Goal: Task Accomplishment & Management: Use online tool/utility

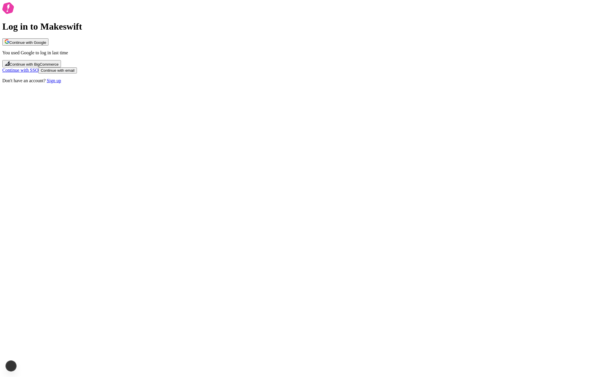
click at [48, 46] on button "Continue with Google" at bounding box center [25, 41] width 46 height 7
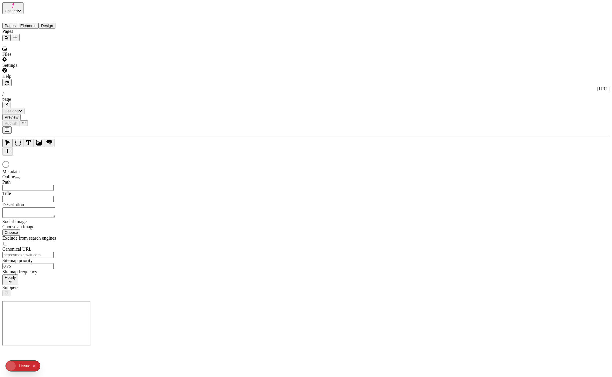
type input "/page"
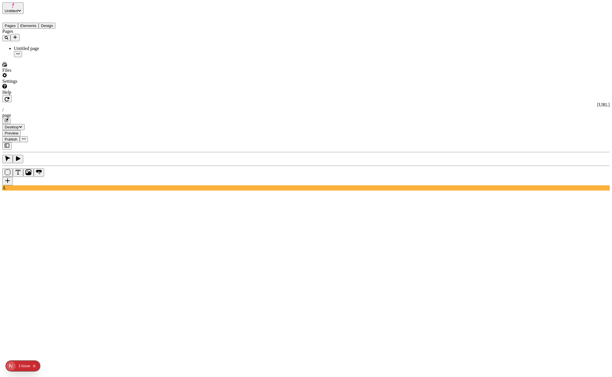
click at [5, 143] on icon "button" at bounding box center [7, 145] width 5 height 5
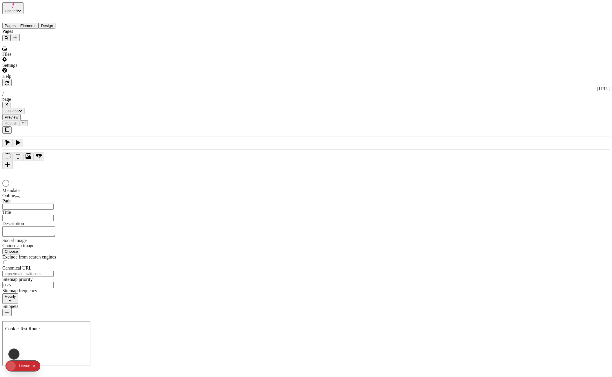
type input "/page"
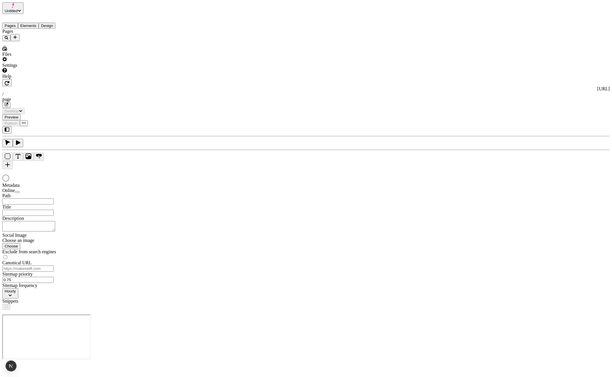
type input "/page"
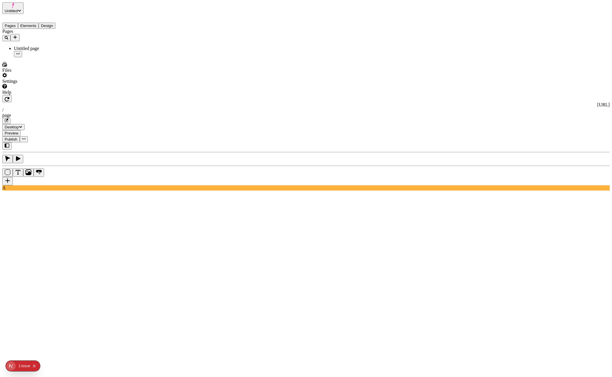
click at [9, 143] on icon "button" at bounding box center [7, 145] width 5 height 4
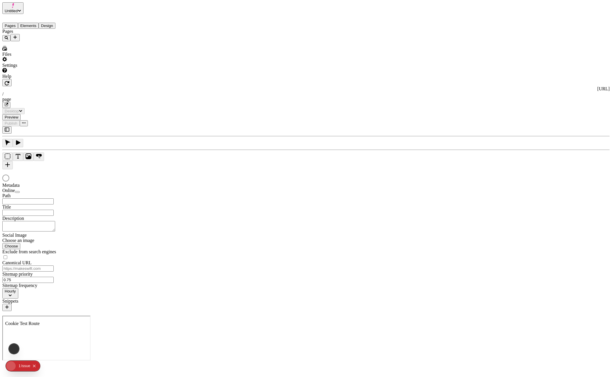
type input "/page"
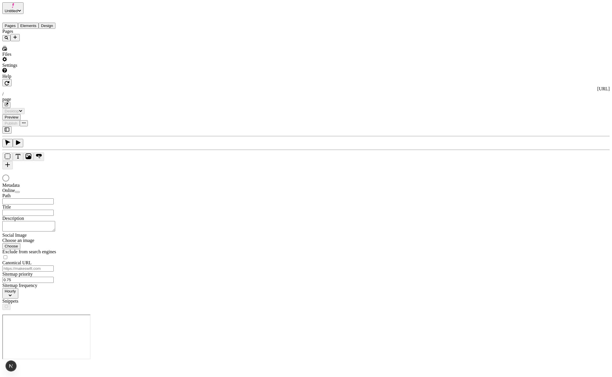
type input "/page"
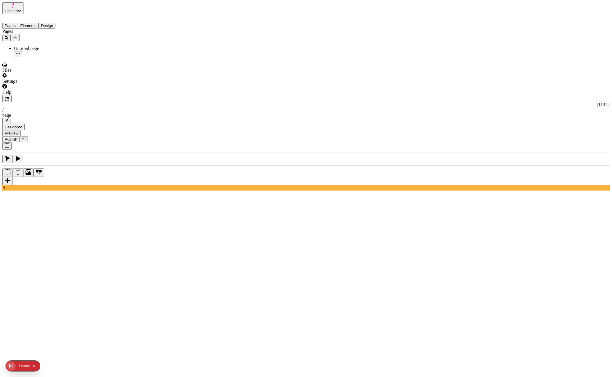
click at [35, 365] on icon "Collapse issues badge" at bounding box center [34, 365] width 3 height 3
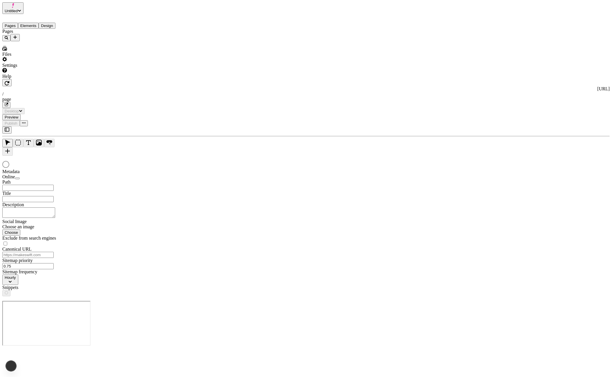
type input "/page"
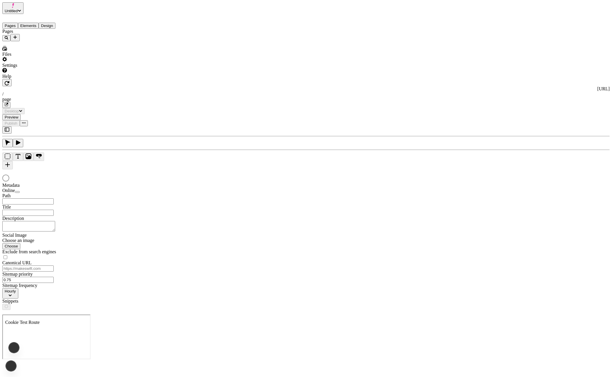
type input "/page"
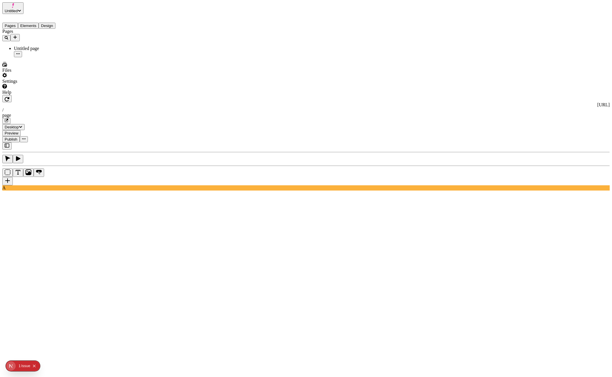
click at [9, 142] on button "button" at bounding box center [6, 145] width 9 height 7
click at [9, 143] on icon "button" at bounding box center [7, 145] width 5 height 5
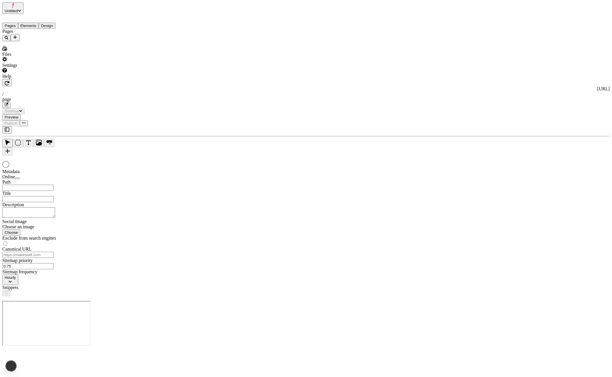
type input "/page"
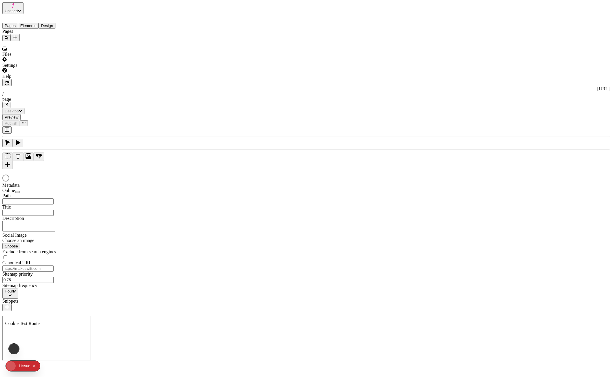
type input "/page"
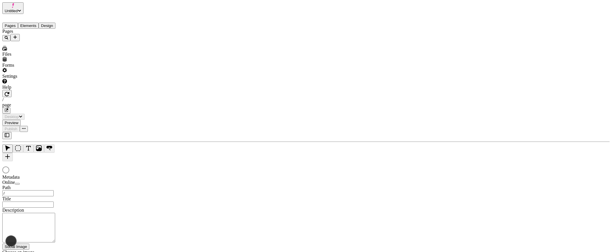
type input "/page"
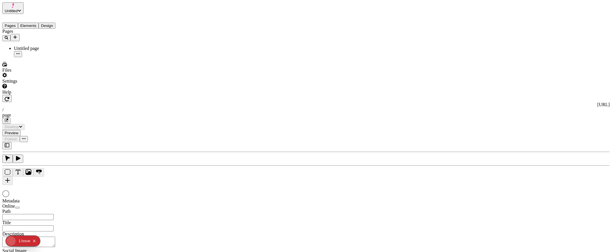
type input "/page"
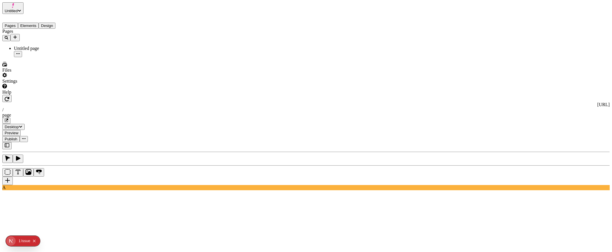
click at [9, 142] on button "button" at bounding box center [6, 145] width 9 height 7
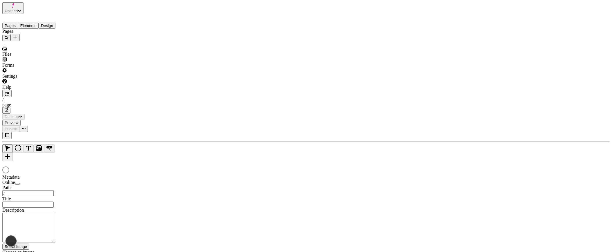
type input "/page"
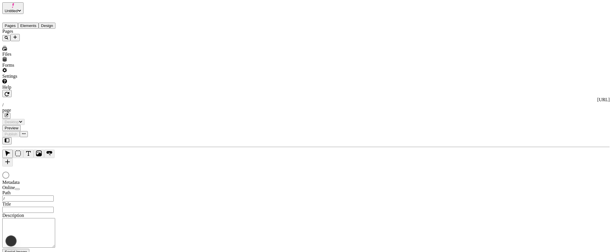
type input "/page"
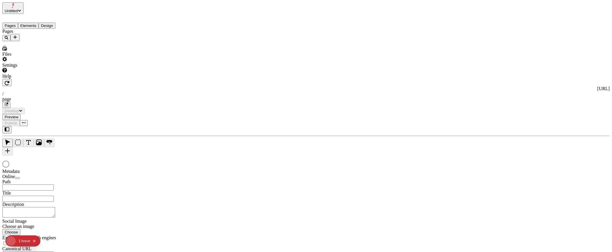
type input "/page"
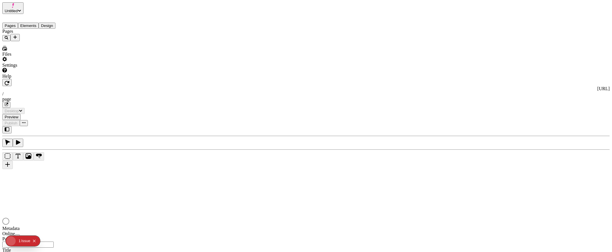
type input "/page"
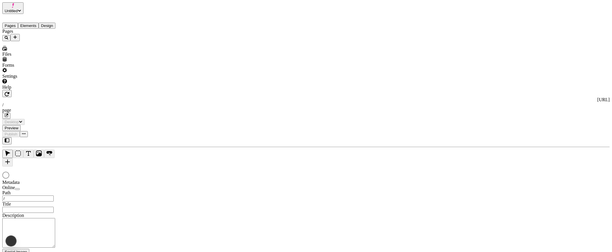
type input "/page"
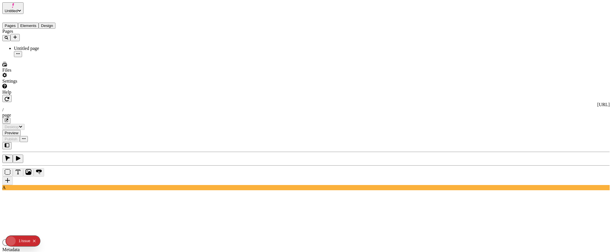
type input "/page"
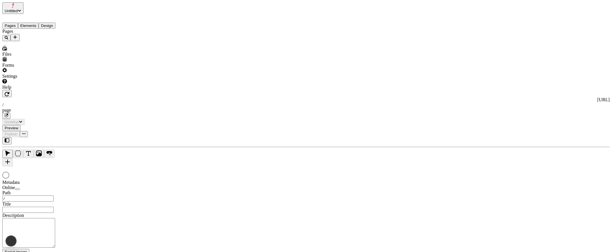
type input "/page"
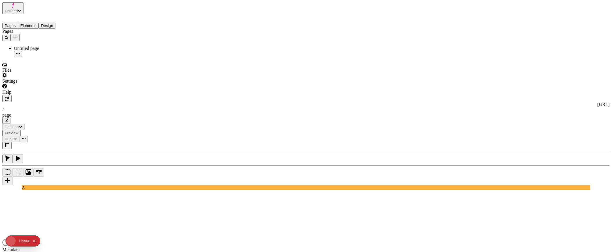
type input "/page"
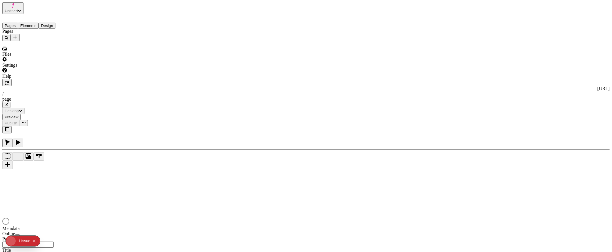
type input "/page"
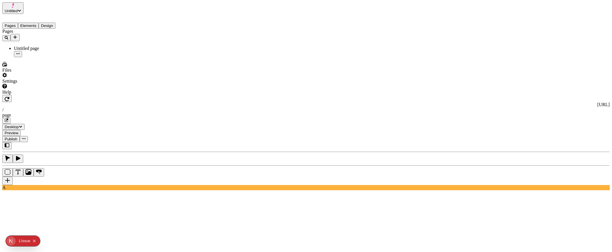
click at [12, 142] on button "button" at bounding box center [6, 145] width 9 height 7
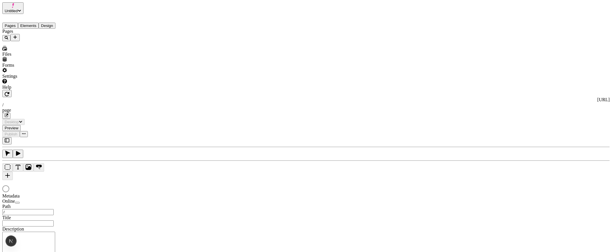
type input "/page"
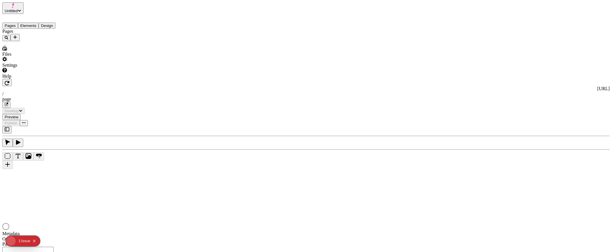
type input "/page"
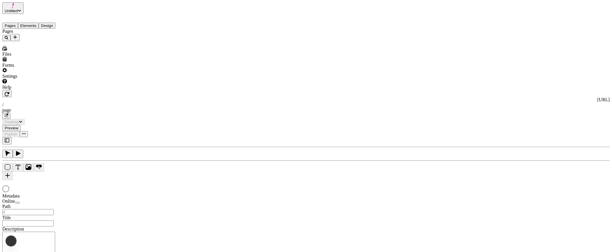
type input "/page"
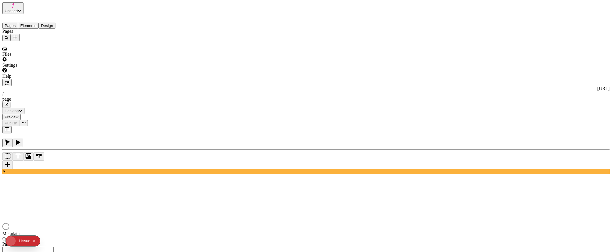
type input "/page"
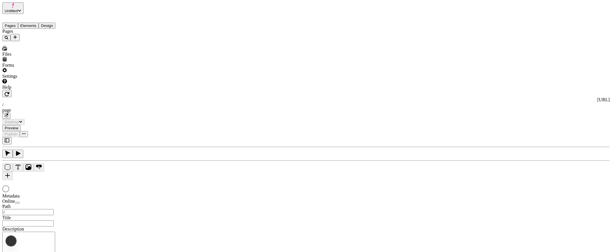
type input "/page"
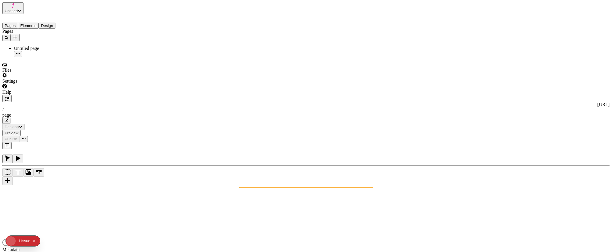
type input "/page"
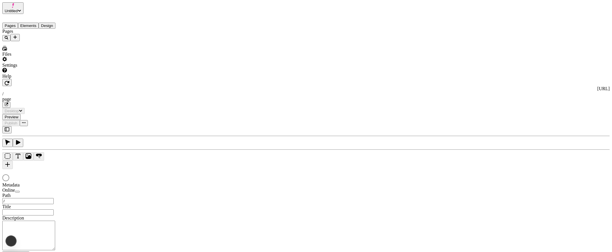
type input "/page"
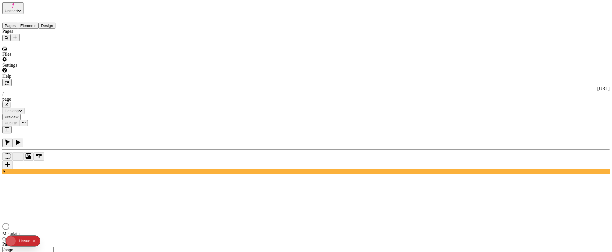
type input "/page"
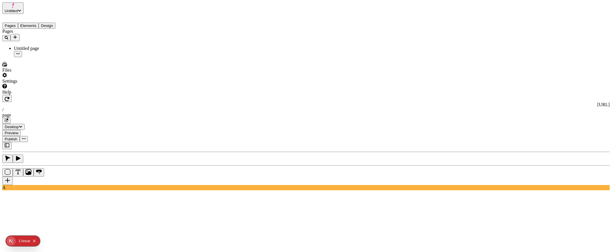
click at [9, 97] on icon "button" at bounding box center [7, 99] width 5 height 5
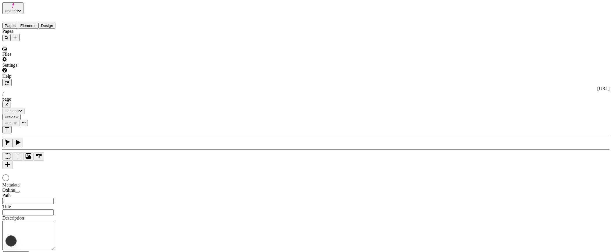
type input "/page"
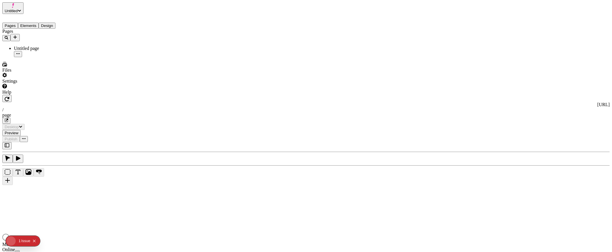
type input "/page"
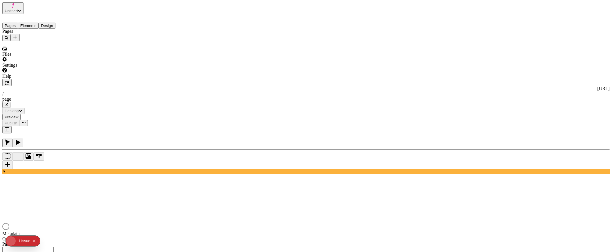
type input "/page"
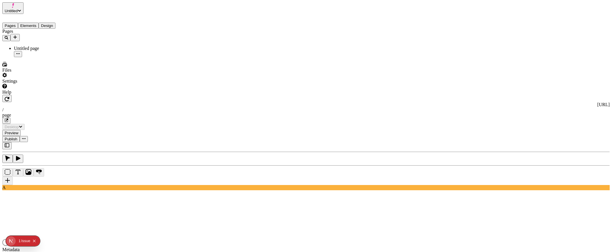
click at [6, 143] on icon "button" at bounding box center [7, 145] width 5 height 4
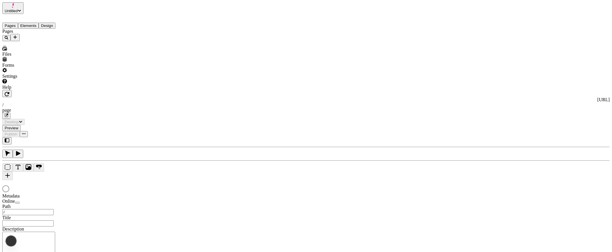
type input "/page"
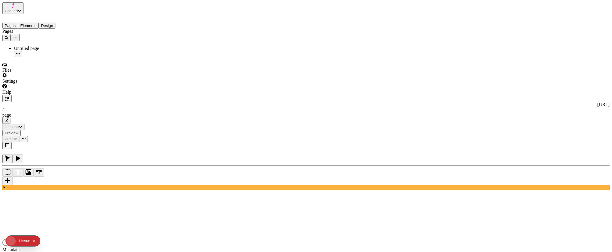
type input "/page"
click at [9, 143] on icon "button" at bounding box center [7, 145] width 5 height 4
click at [7, 143] on icon "button" at bounding box center [7, 145] width 5 height 5
click at [12, 142] on button "button" at bounding box center [6, 145] width 9 height 7
click at [7, 143] on icon "button" at bounding box center [7, 145] width 5 height 5
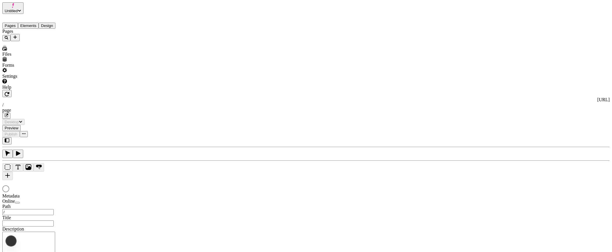
type input "/page"
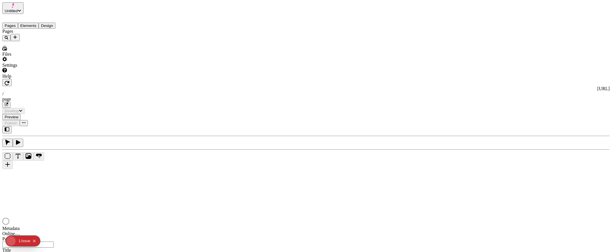
type input "/page"
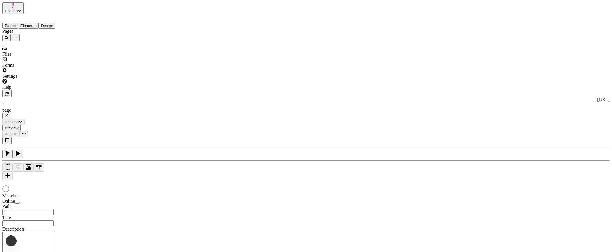
type input "/page"
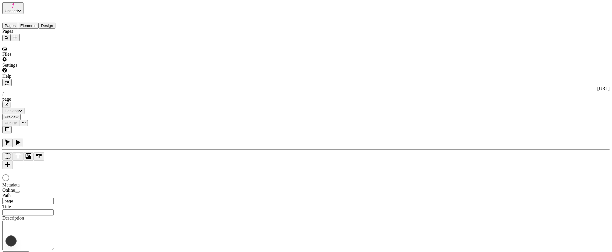
click at [12, 126] on button "button" at bounding box center [6, 129] width 9 height 7
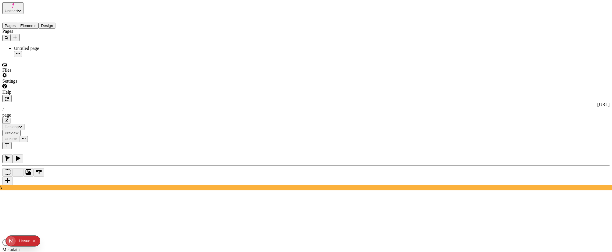
click at [7, 143] on icon "button" at bounding box center [7, 145] width 5 height 5
type input "/page"
click at [9, 143] on icon "button" at bounding box center [7, 145] width 5 height 5
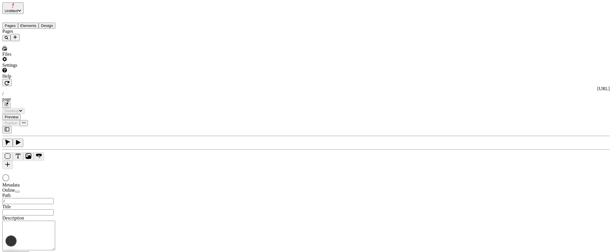
type input "/page"
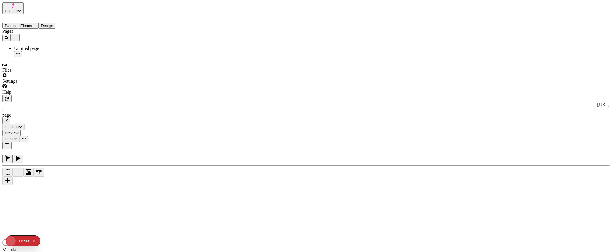
type input "/page"
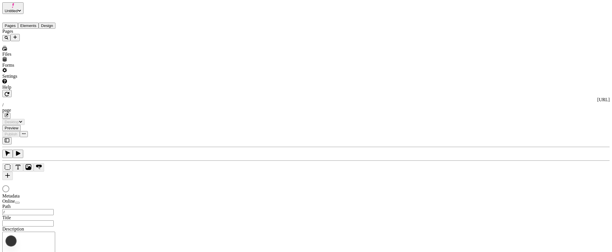
type input "/page"
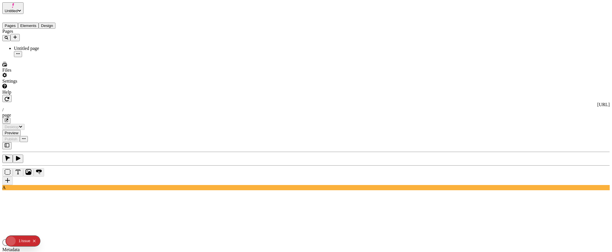
type input "/page"
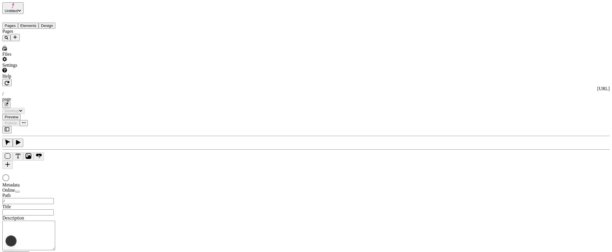
type input "/page"
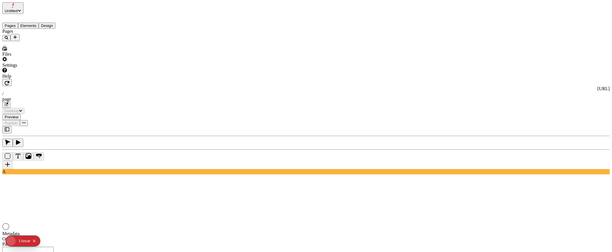
type input "/page"
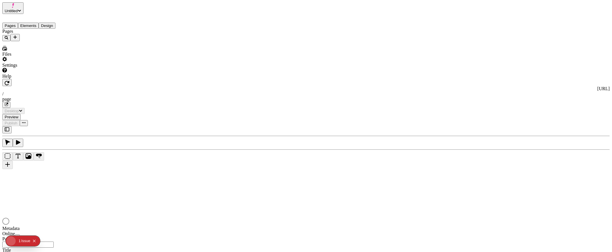
type input "/page"
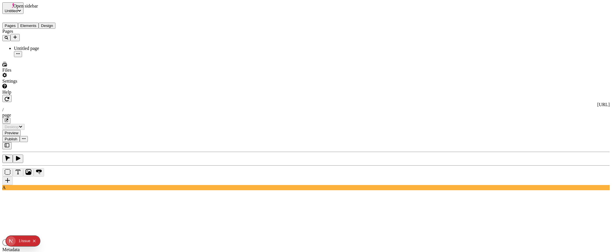
click at [5, 143] on icon "button" at bounding box center [7, 145] width 5 height 5
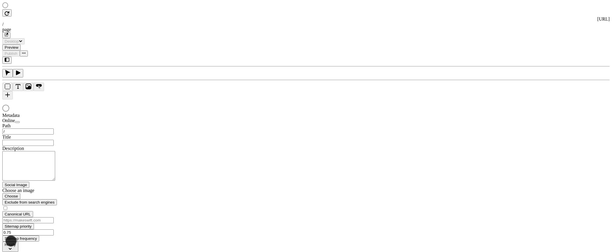
type input "/page"
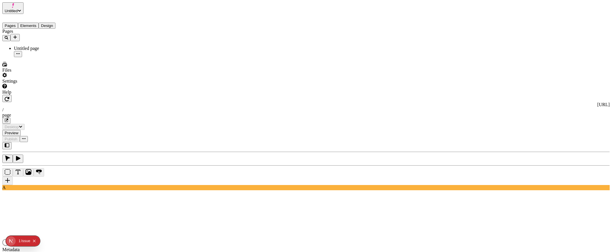
type input "/page"
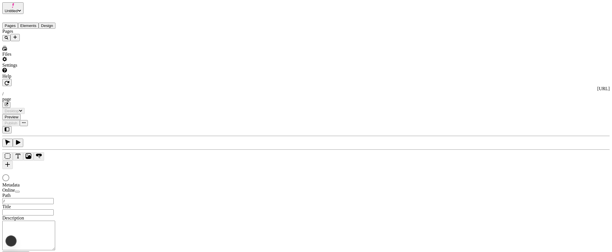
type input "/page"
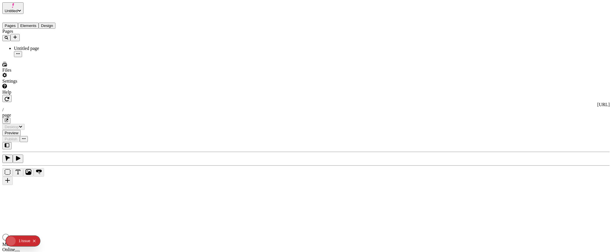
type input "/page"
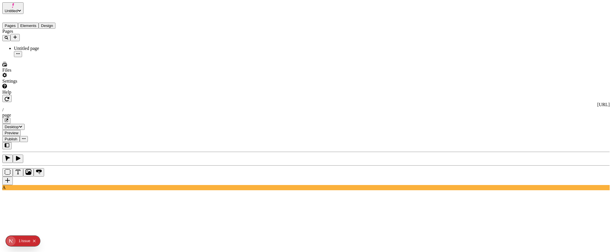
click at [12, 142] on button "button" at bounding box center [6, 145] width 9 height 7
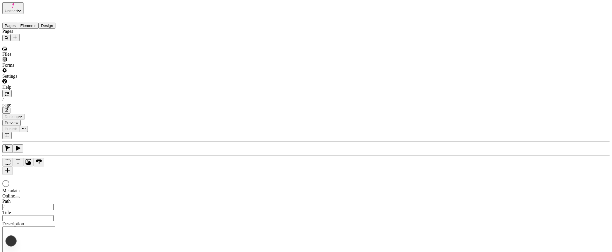
type input "/page"
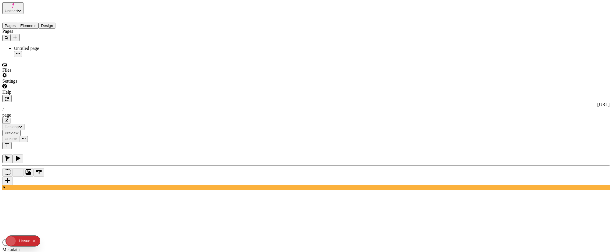
type input "/page"
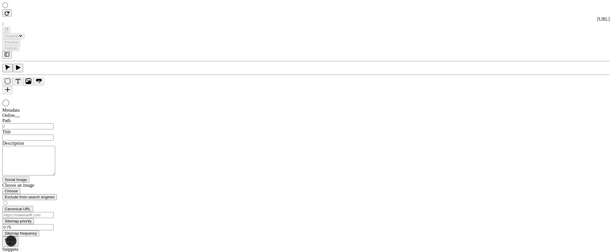
type input "/page"
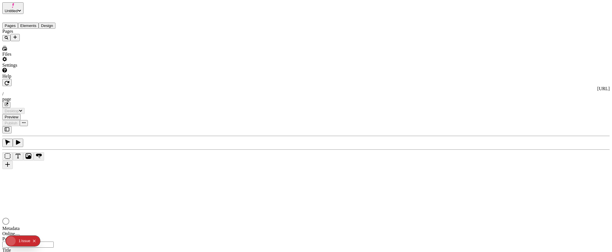
type input "/page"
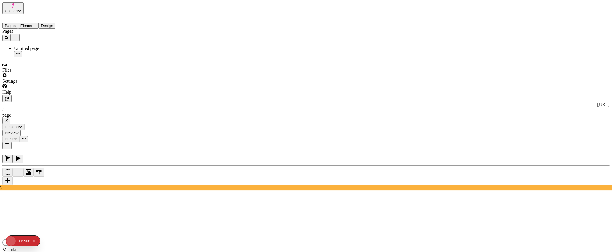
type input "/page"
click at [9, 143] on icon "button" at bounding box center [7, 145] width 5 height 4
click at [9, 143] on icon "button" at bounding box center [7, 145] width 5 height 5
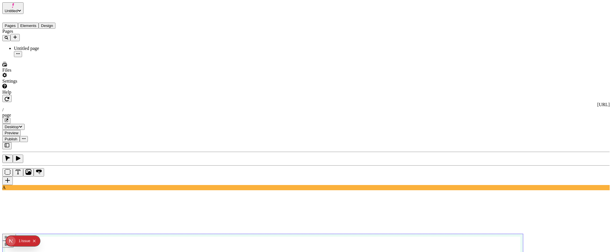
click at [6, 143] on icon "button" at bounding box center [7, 145] width 5 height 5
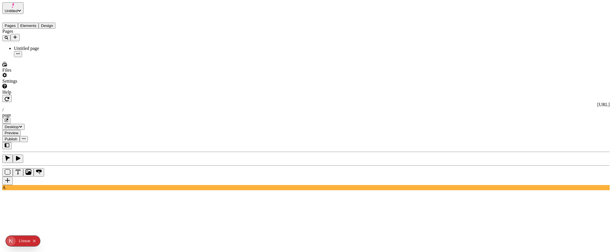
click at [9, 143] on icon "button" at bounding box center [7, 145] width 5 height 4
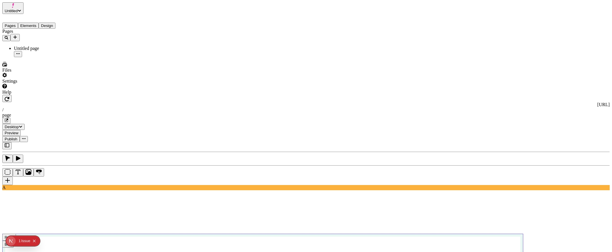
click at [8, 143] on icon "button" at bounding box center [7, 145] width 5 height 5
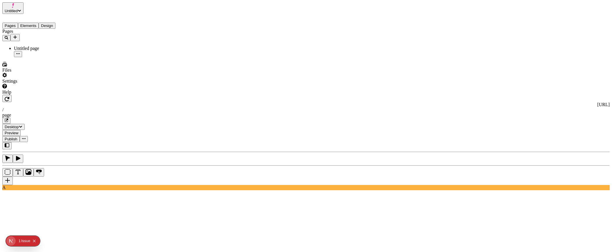
click at [9, 143] on icon "button" at bounding box center [7, 145] width 5 height 5
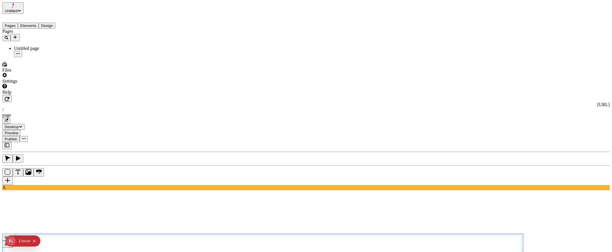
click at [9, 142] on button "button" at bounding box center [6, 145] width 9 height 7
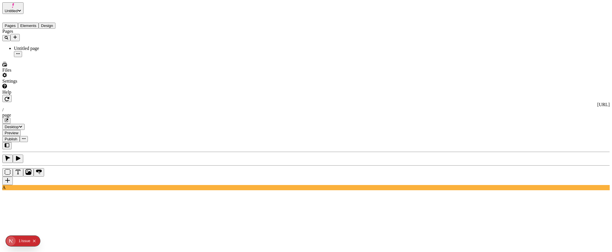
click at [9, 143] on icon "button" at bounding box center [7, 145] width 5 height 5
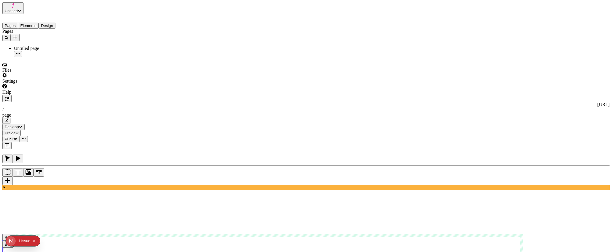
click at [8, 143] on icon "button" at bounding box center [7, 145] width 5 height 5
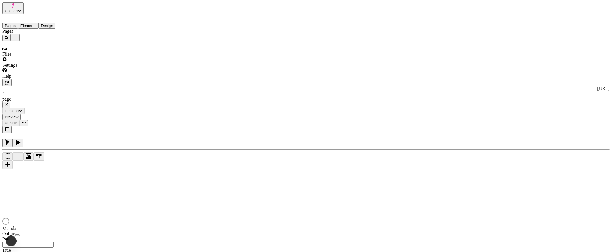
type input "/page"
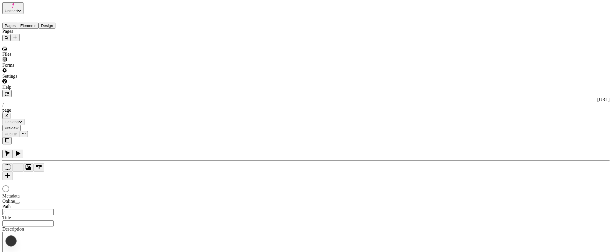
type input "/page"
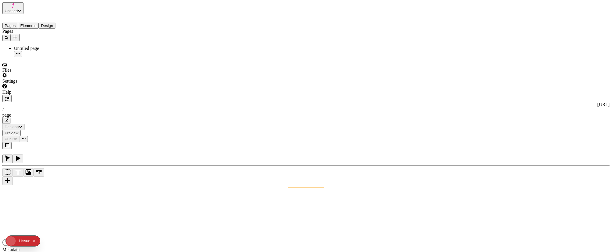
type input "/page"
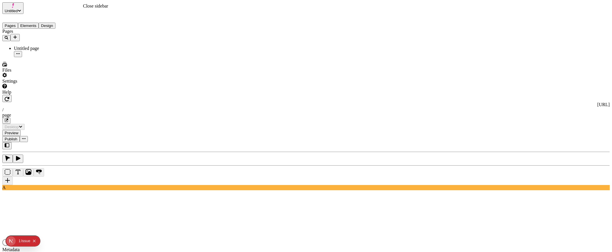
click at [9, 143] on icon "button" at bounding box center [7, 145] width 5 height 5
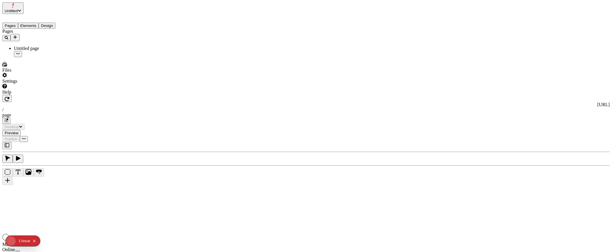
type input "/page"
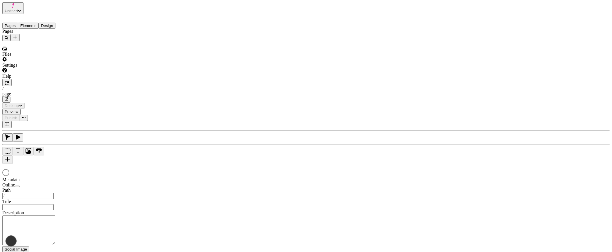
type input "/page"
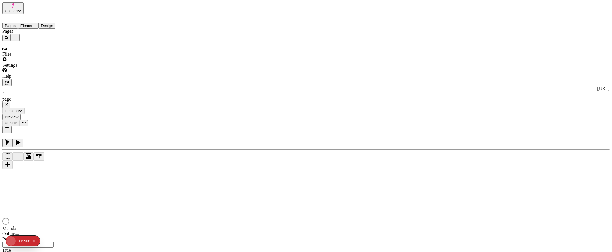
type input "/page"
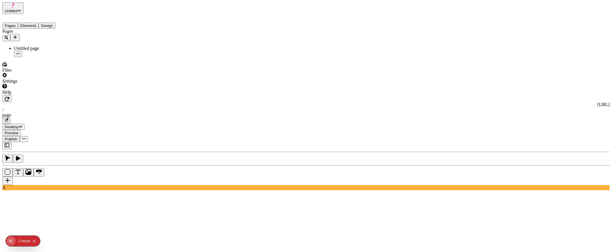
click at [15, 156] on icon "button" at bounding box center [18, 159] width 6 height 6
click at [8, 156] on icon "button" at bounding box center [8, 159] width 6 height 6
click at [16, 156] on icon "button" at bounding box center [18, 158] width 4 height 5
click at [7, 156] on icon "button" at bounding box center [8, 159] width 6 height 6
click at [15, 156] on icon "button" at bounding box center [18, 159] width 6 height 6
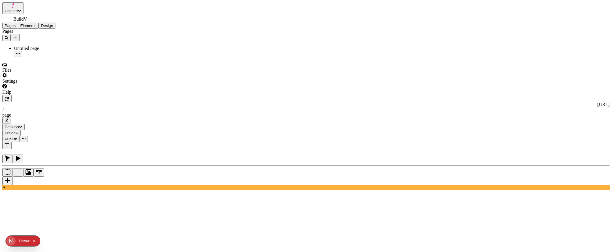
click at [7, 156] on icon "button" at bounding box center [8, 159] width 6 height 6
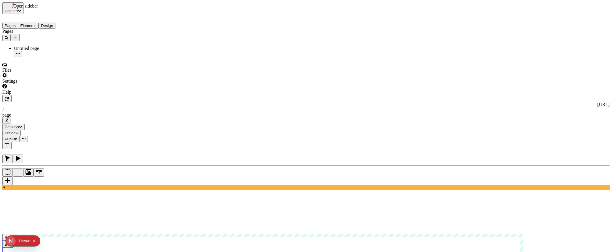
click at [10, 142] on button "button" at bounding box center [6, 145] width 9 height 7
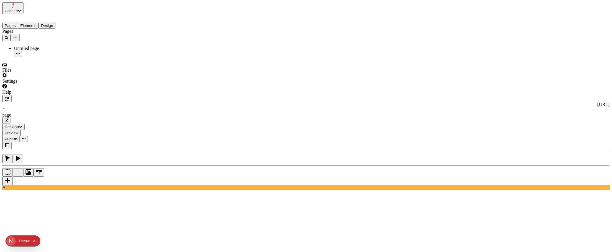
click at [23, 155] on button "button" at bounding box center [18, 159] width 10 height 8
click at [10, 156] on icon "button" at bounding box center [7, 159] width 5 height 6
click at [12, 142] on button "button" at bounding box center [6, 145] width 9 height 7
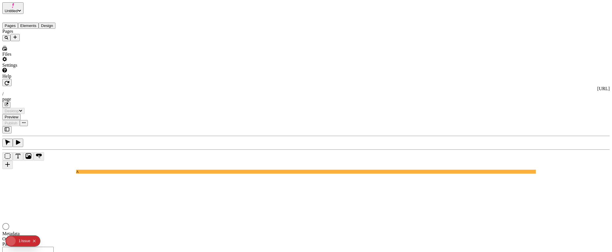
type input "/page"
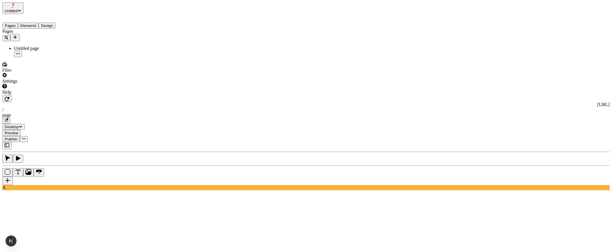
click at [8, 142] on div "A" at bounding box center [306, 166] width 608 height 48
click at [6, 143] on icon "button" at bounding box center [7, 145] width 5 height 4
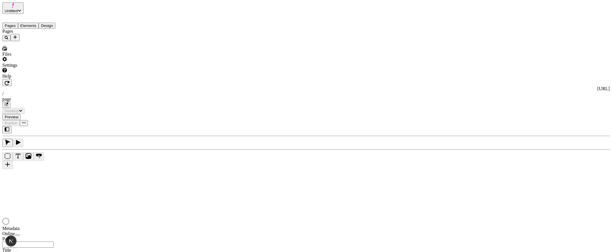
click at [12, 126] on button "button" at bounding box center [6, 129] width 9 height 7
type input "/page"
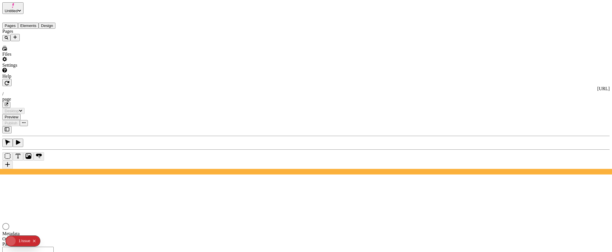
type input "/page"
